Goal: Obtain resource: Obtain resource

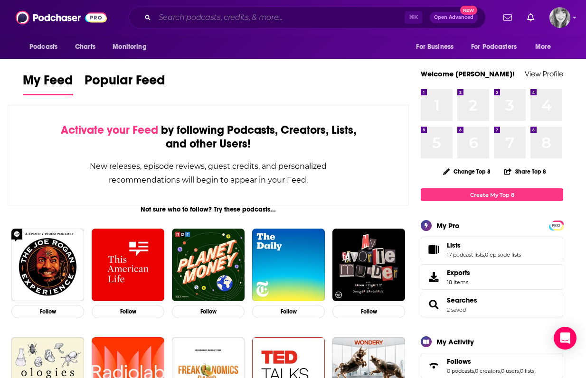
click at [183, 20] on input "Search podcasts, credits, & more..." at bounding box center [280, 17] width 250 height 15
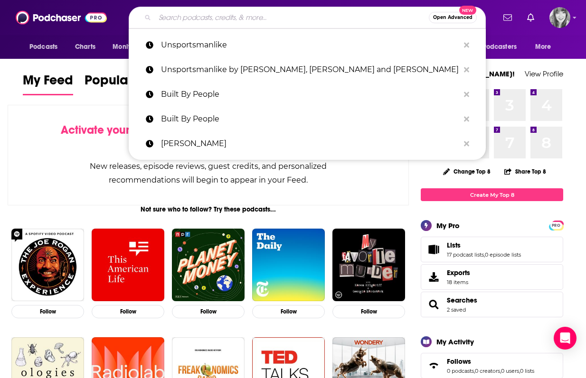
paste input "Stacey Chillemi"
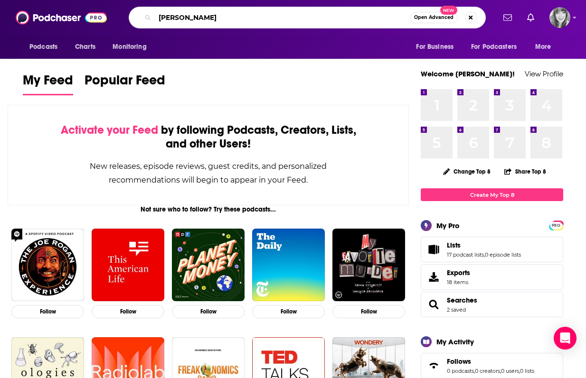
type input "Stacey Chillemi"
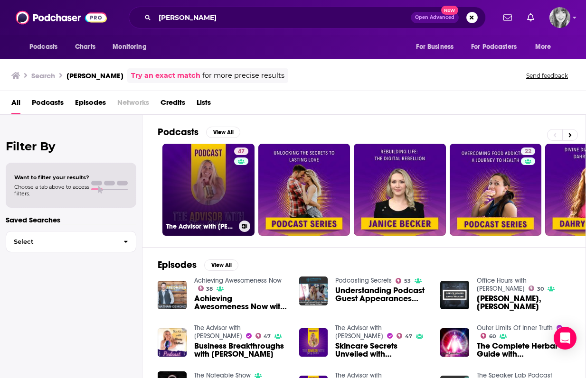
click at [192, 185] on link "47 The Advisor with Stacey Chillemi" at bounding box center [208, 190] width 92 height 92
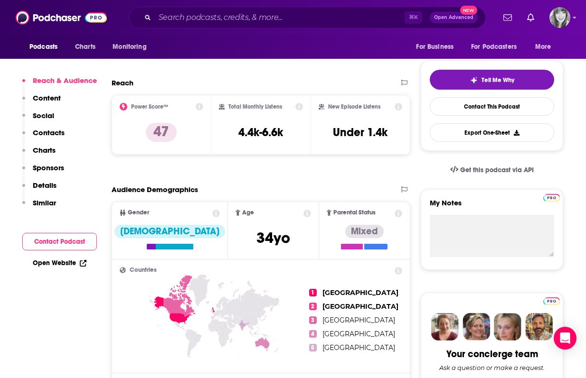
scroll to position [188, 0]
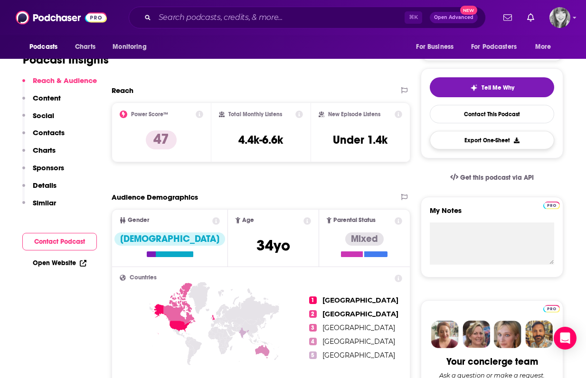
click at [511, 142] on button "Export One-Sheet" at bounding box center [492, 140] width 124 height 19
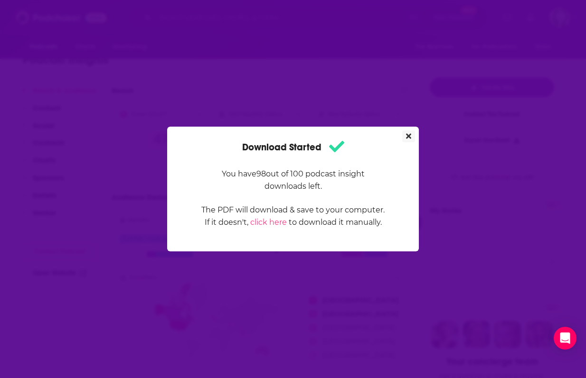
scroll to position [0, 0]
click at [415, 133] on div "Download Started You have 98 out of 100 podcast insight downloads left. The PDF…" at bounding box center [293, 189] width 252 height 125
click at [411, 135] on icon "Close" at bounding box center [408, 136] width 5 height 5
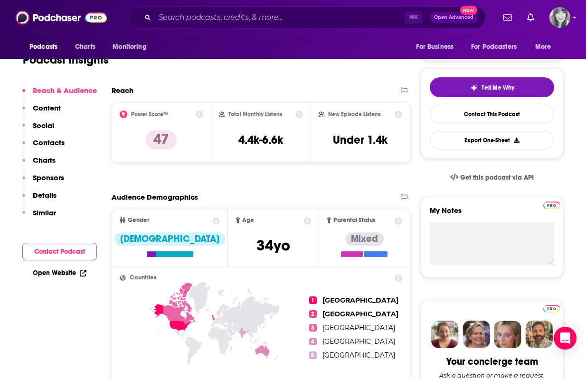
scroll to position [188, 0]
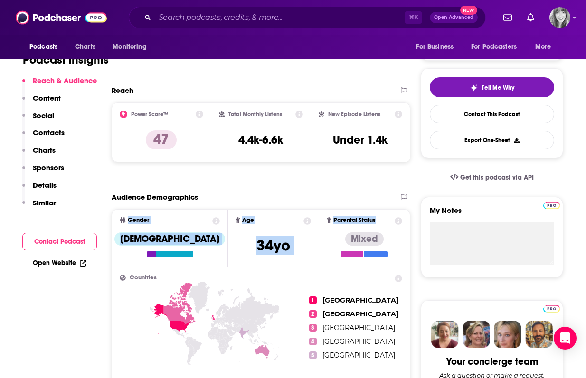
drag, startPoint x: 397, startPoint y: 234, endPoint x: 123, endPoint y: 215, distance: 275.6
click at [123, 215] on ul "Gender Female Age 34 yo Parental Status Mixed" at bounding box center [261, 238] width 298 height 57
copy ul "Gender Female Age 34 yo Parental Status"
